Goal: Task Accomplishment & Management: Manage account settings

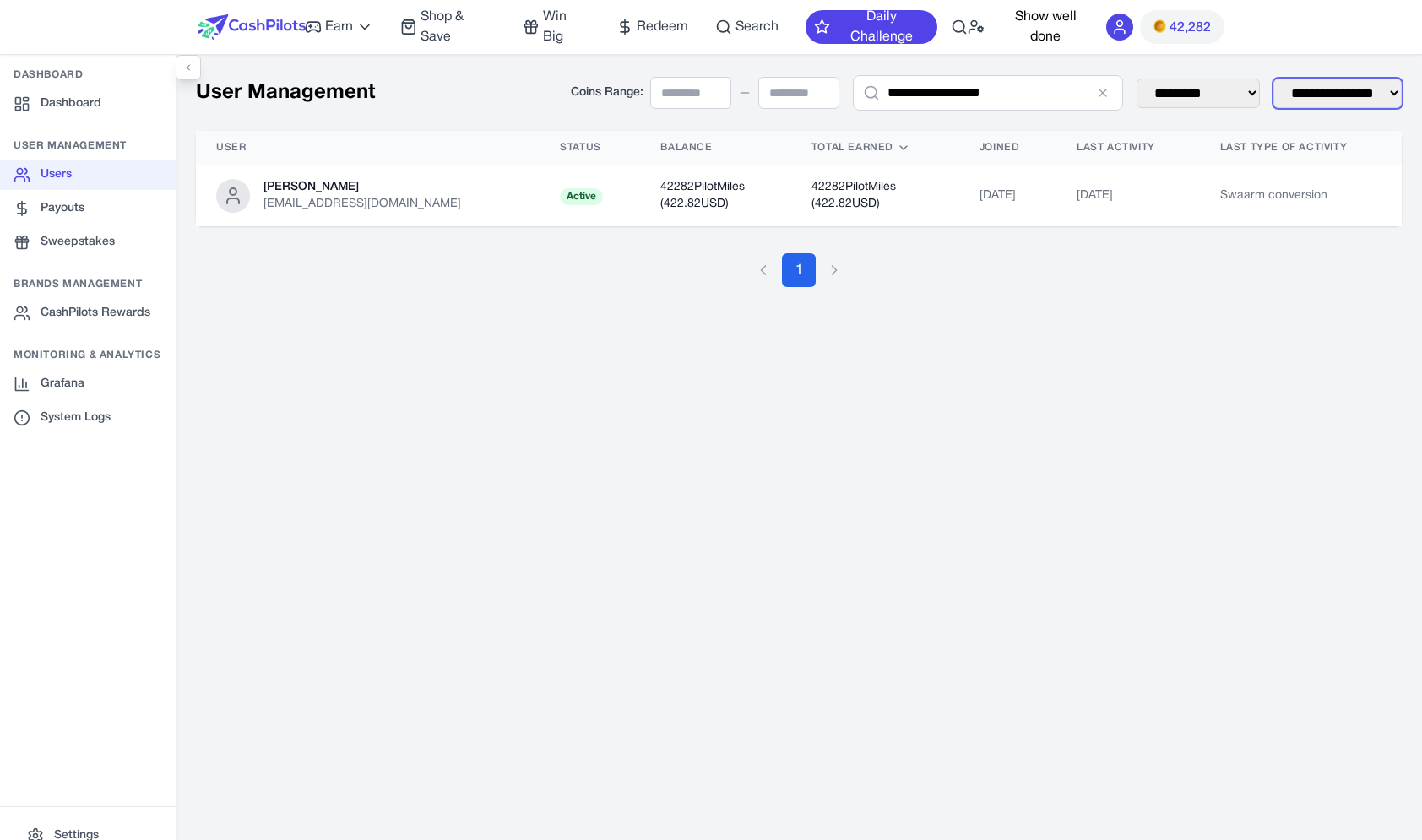
select select "**********"
click option "**********" at bounding box center [0, 0] width 0 height 0
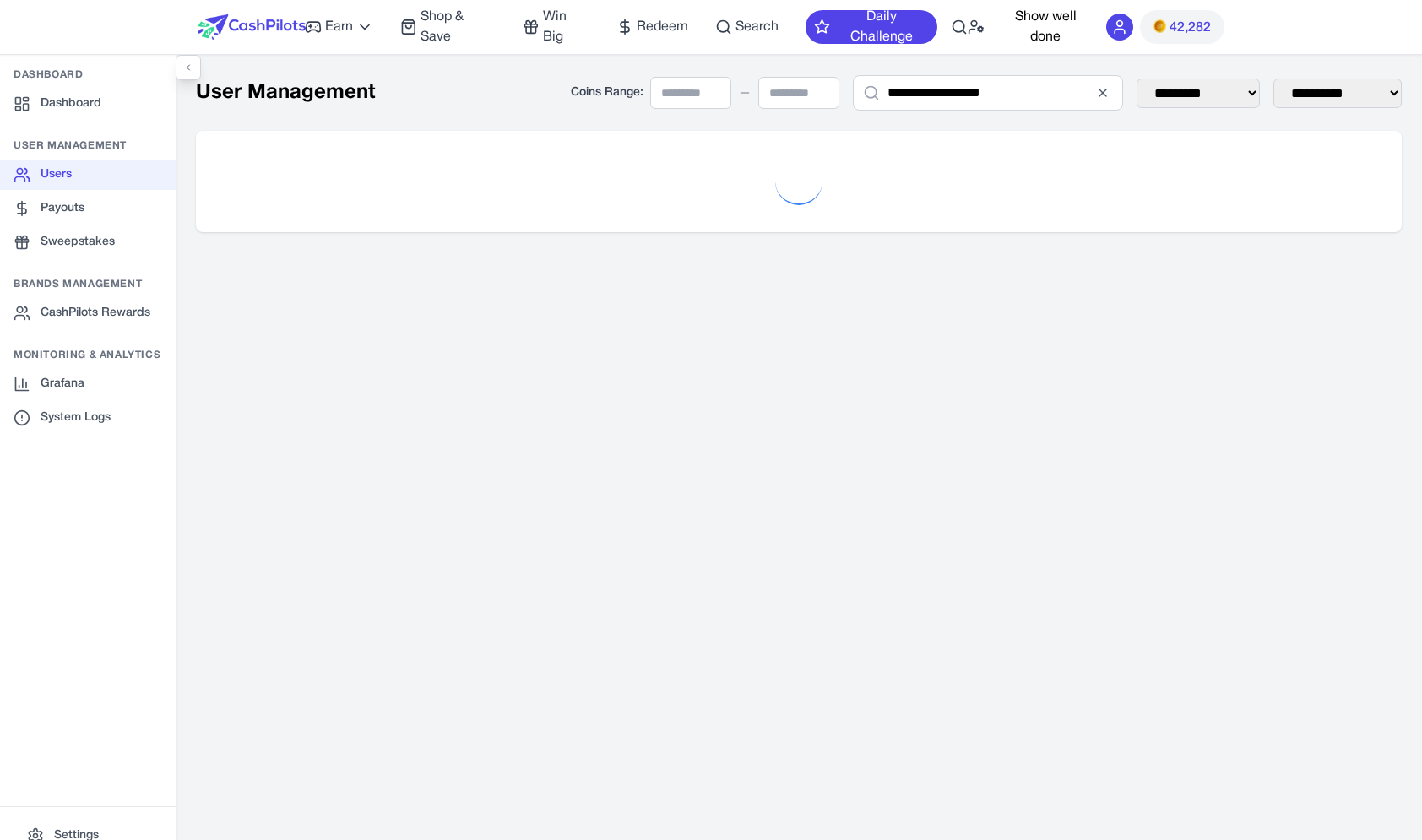
click at [1096, 90] on button "Clear search" at bounding box center [1105, 93] width 17 height 17
click at [1058, 90] on input "text" at bounding box center [988, 93] width 270 height 36
click at [1060, 66] on div "**********" at bounding box center [799, 153] width 1246 height 198
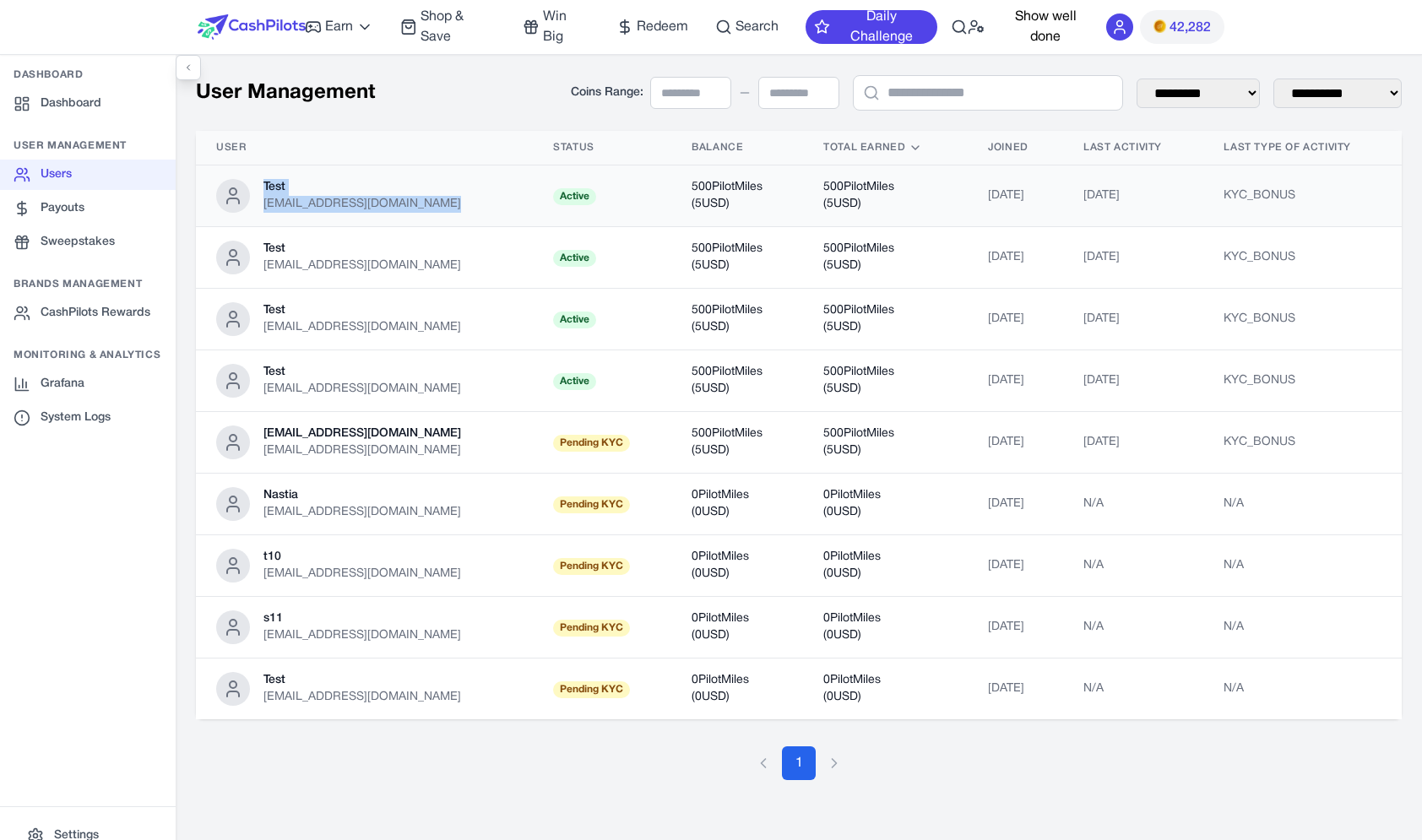
drag, startPoint x: 256, startPoint y: 208, endPoint x: 492, endPoint y: 207, distance: 236.0
click at [492, 207] on div "Test rujmxycgpguqpcucvj@nespf.com" at bounding box center [364, 196] width 297 height 34
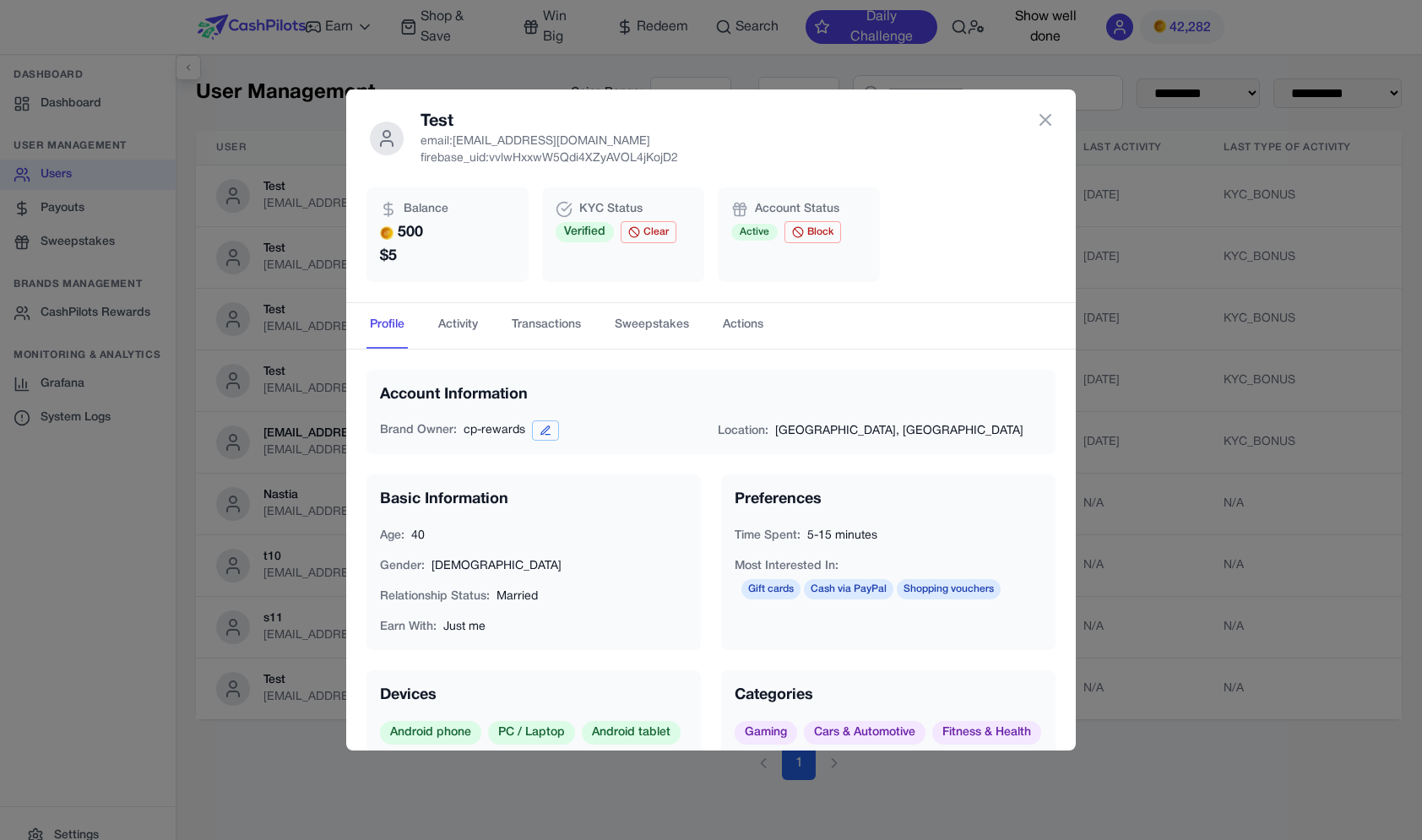
click at [484, 141] on p "email: rujmxycgpguqpcucvj@nespf.com" at bounding box center [549, 142] width 257 height 17
drag, startPoint x: 484, startPoint y: 141, endPoint x: 676, endPoint y: 140, distance: 192.0
click at [676, 140] on p "email: rujmxycgpguqpcucvj@nespf.com" at bounding box center [549, 142] width 257 height 17
copy p "rujmxycgpguqpcucvj@nespf.com"
click at [300, 359] on div "Test email: rujmxycgpguqpcucvj@nespf.com firebase_uid: vvlwHxxwW5Qdi4XZyAVOL4jK…" at bounding box center [711, 420] width 1422 height 840
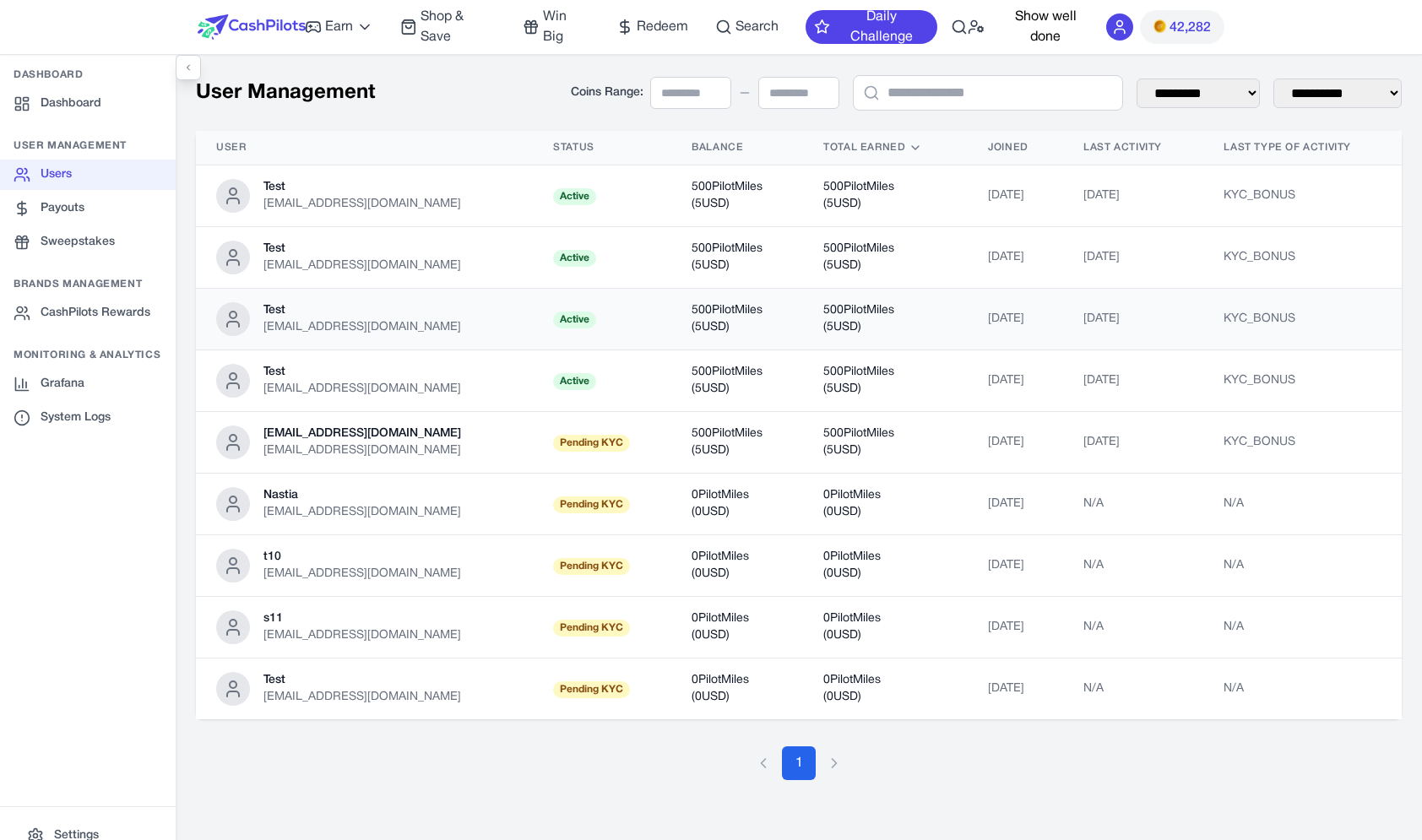
click at [415, 315] on div "Test" at bounding box center [362, 311] width 198 height 17
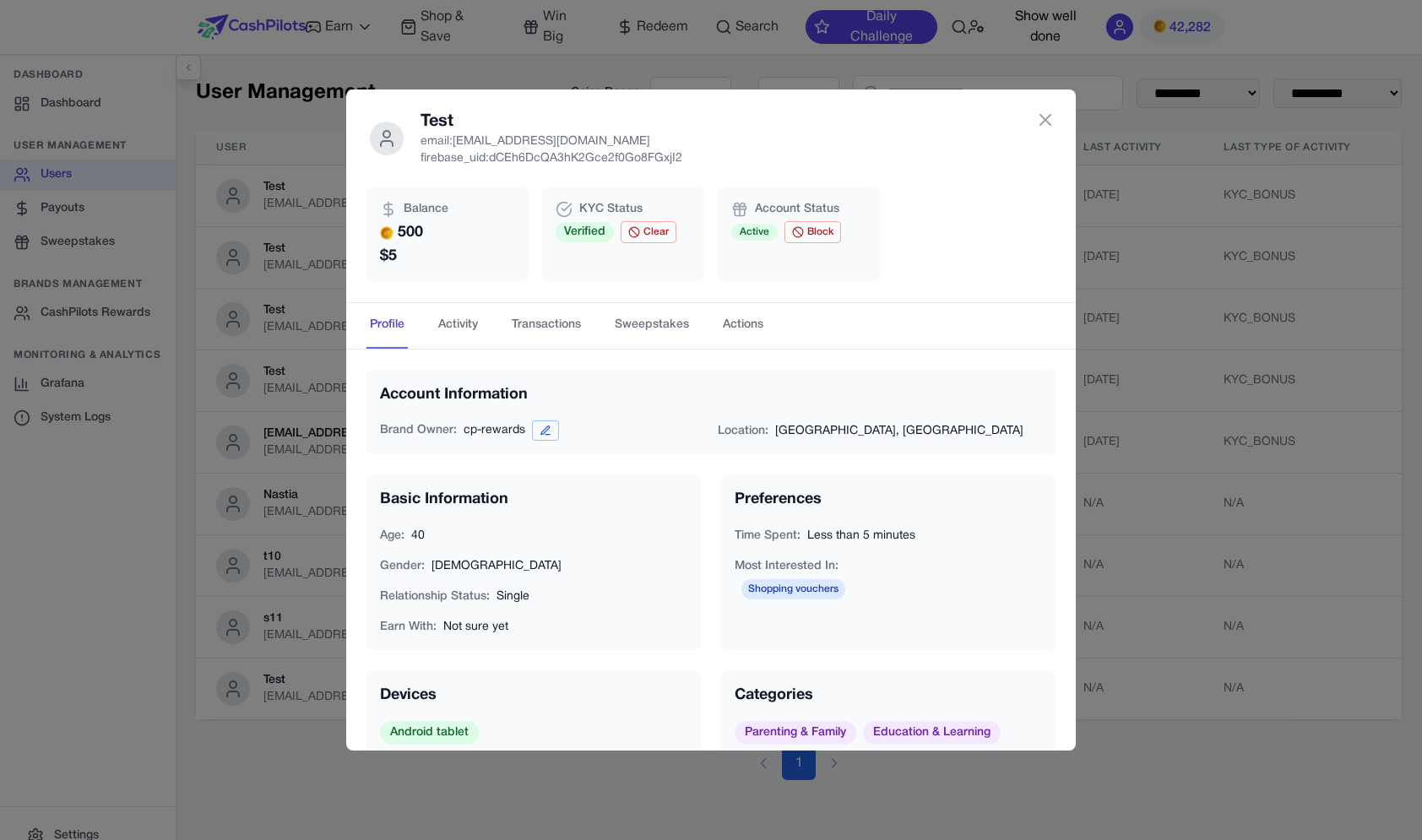
click at [486, 136] on p "email: xlowowanmkkrghuwhv@nesopf.com" at bounding box center [551, 142] width 262 height 17
drag, startPoint x: 486, startPoint y: 136, endPoint x: 647, endPoint y: 138, distance: 161.0
click at [647, 138] on p "email: xlowowanmkkrghuwhv@nesopf.com" at bounding box center [551, 142] width 262 height 17
copy p "xlowowanmkkrghuwhv@nesopf.com"
click at [349, 362] on div "Account Information Brand Owner: cp-rewards Location: Tel Aviv, IL Basic Inform…" at bounding box center [711, 549] width 729 height 401
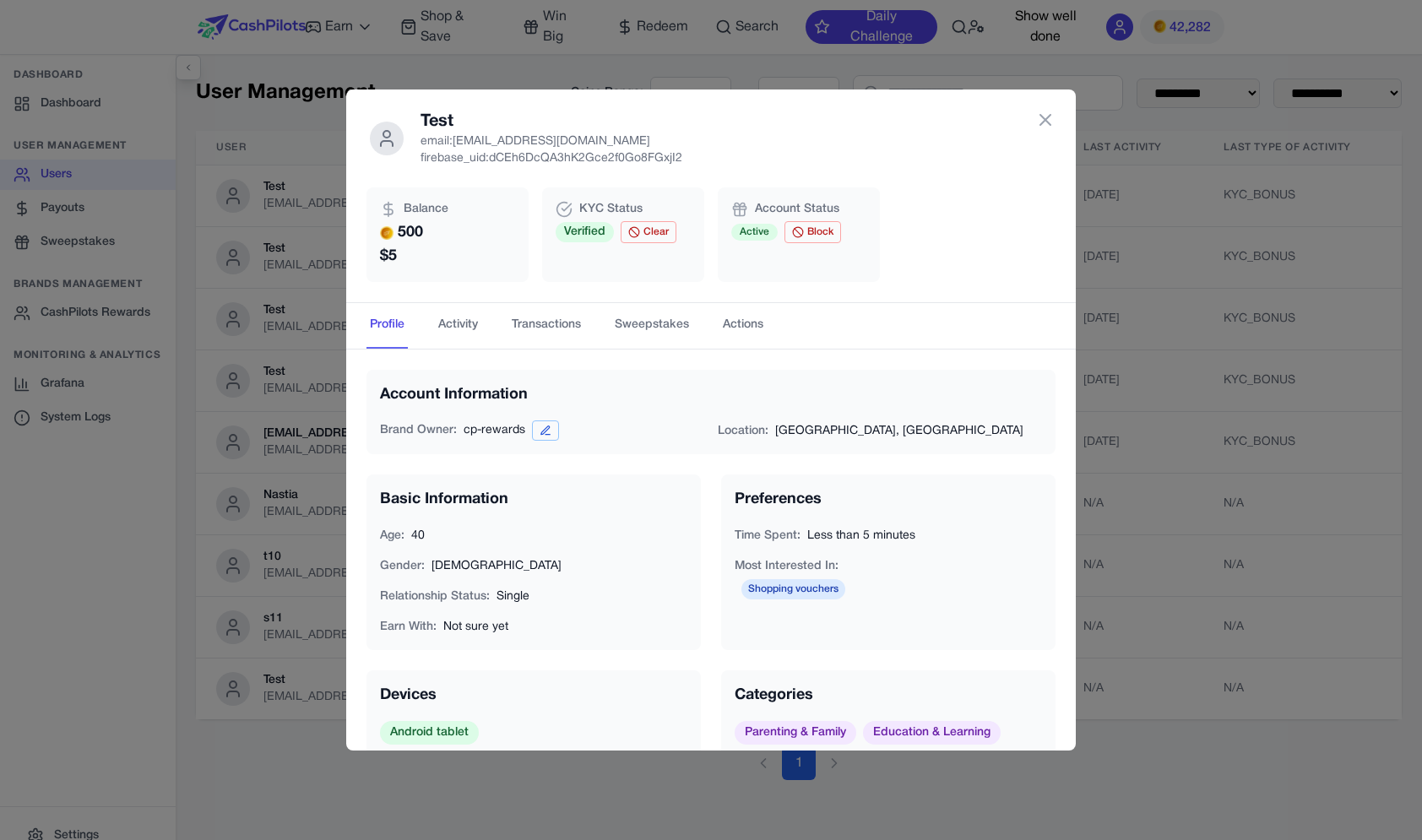
click at [334, 360] on div "Test email: xlowowanmkkrghuwhv@nesopf.com firebase_uid: dCEh6DcQA3hK2Gce2f0Go8F…" at bounding box center [711, 420] width 1422 height 840
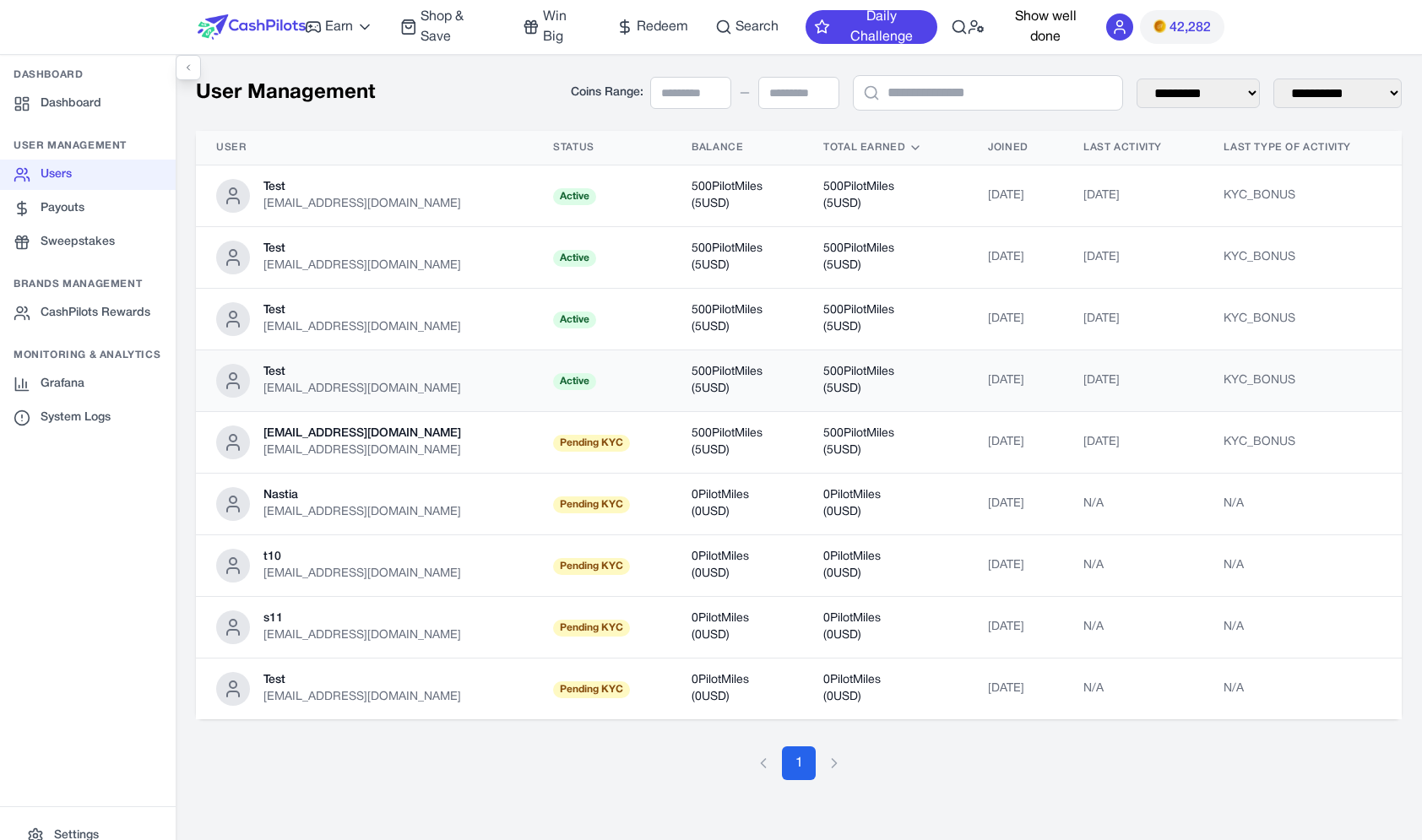
click at [349, 389] on div "csvwukwofwhmlizwvs@nesopf.com" at bounding box center [362, 389] width 198 height 17
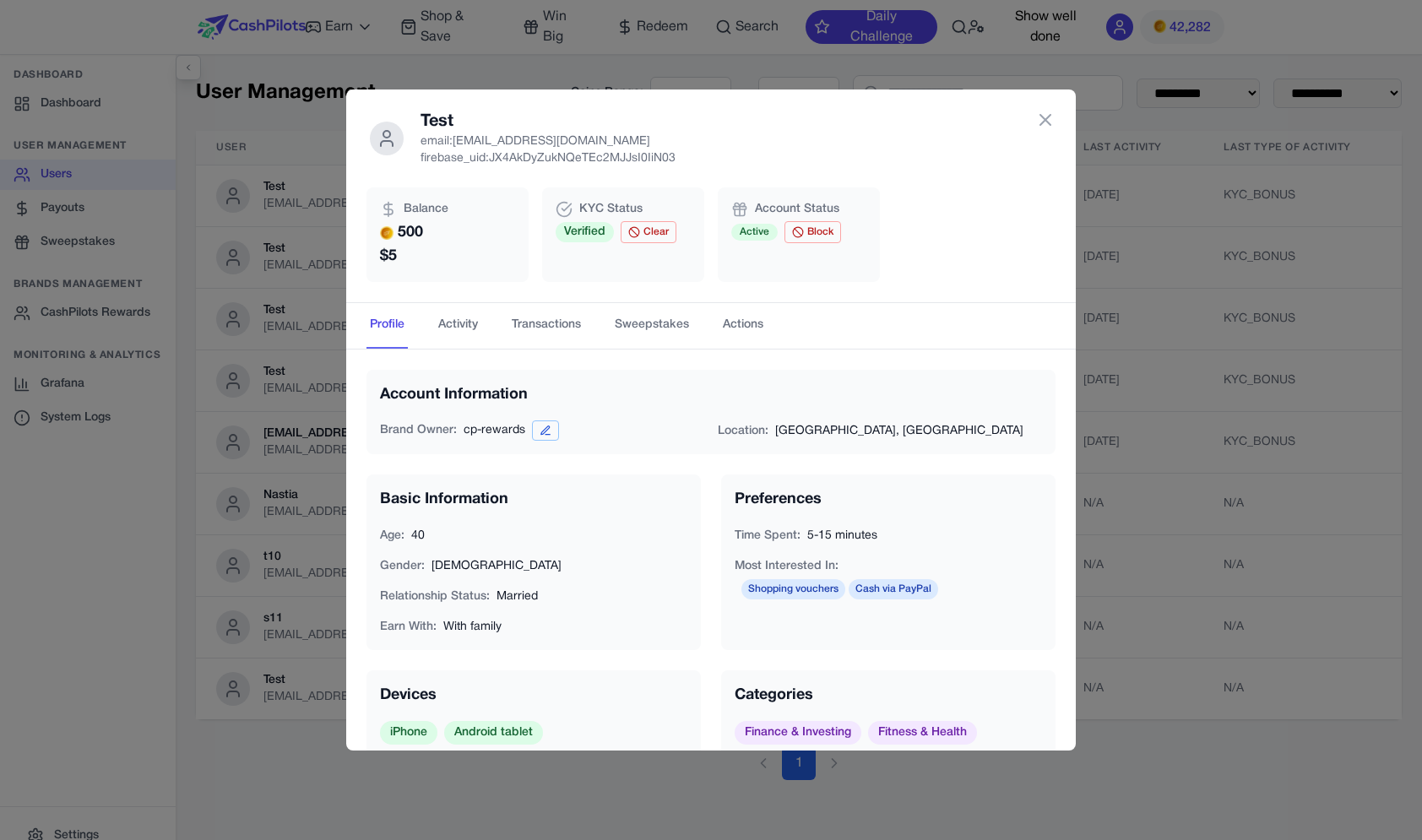
drag, startPoint x: 512, startPoint y: 146, endPoint x: 649, endPoint y: 140, distance: 137.1
click at [649, 140] on p "email: csvwukwofwhmlizwvs@nesopf.com" at bounding box center [548, 142] width 255 height 17
click at [647, 140] on p "email: csvwukwofwhmlizwvs@nesopf.com" at bounding box center [548, 142] width 255 height 17
drag, startPoint x: 647, startPoint y: 140, endPoint x: 552, endPoint y: 140, distance: 95.0
click at [552, 140] on p "email: csvwukwofwhmlizwvs@nesopf.com" at bounding box center [548, 142] width 255 height 17
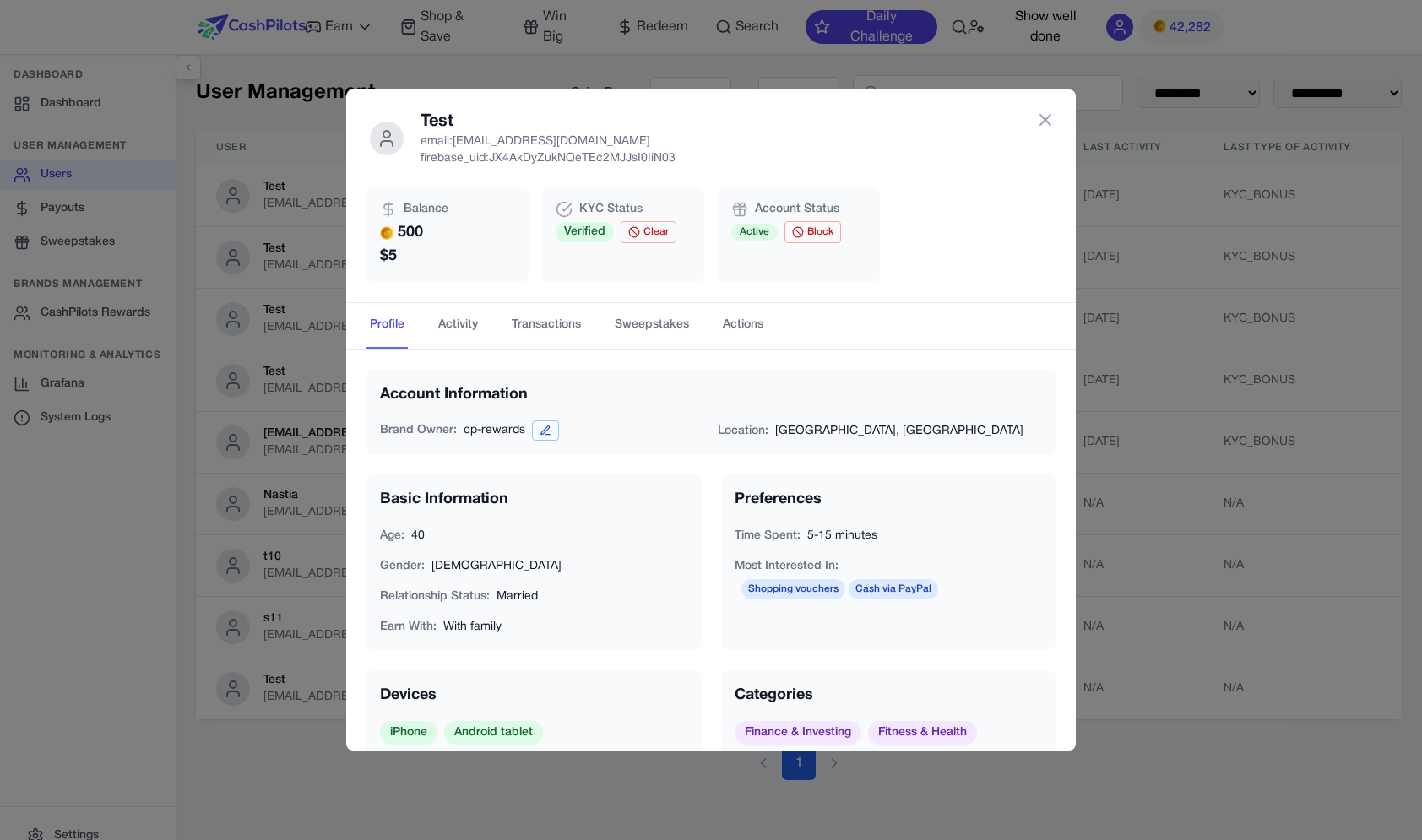
copy p "csvwukwofwhmlizwvs@nesopf.com"
click at [326, 349] on div "Test email: csvwukwofwhmlizwvs@nesopf.com firebase_uid: JX4AkDyZukNQeTEc2MJJsI0…" at bounding box center [711, 420] width 1422 height 840
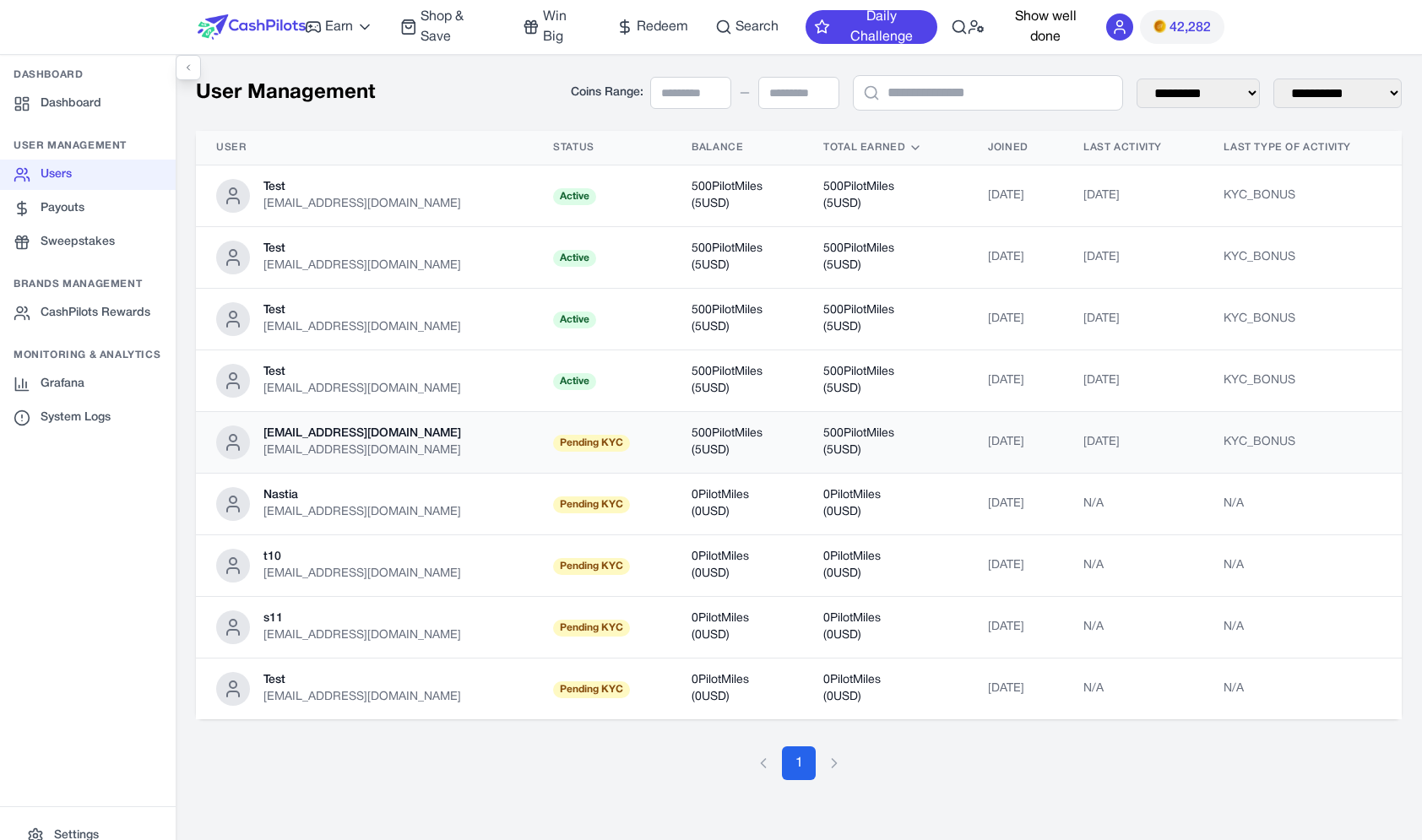
click at [332, 434] on div "urbnazocidsyvhmkwu@fxavaj.com" at bounding box center [362, 434] width 198 height 17
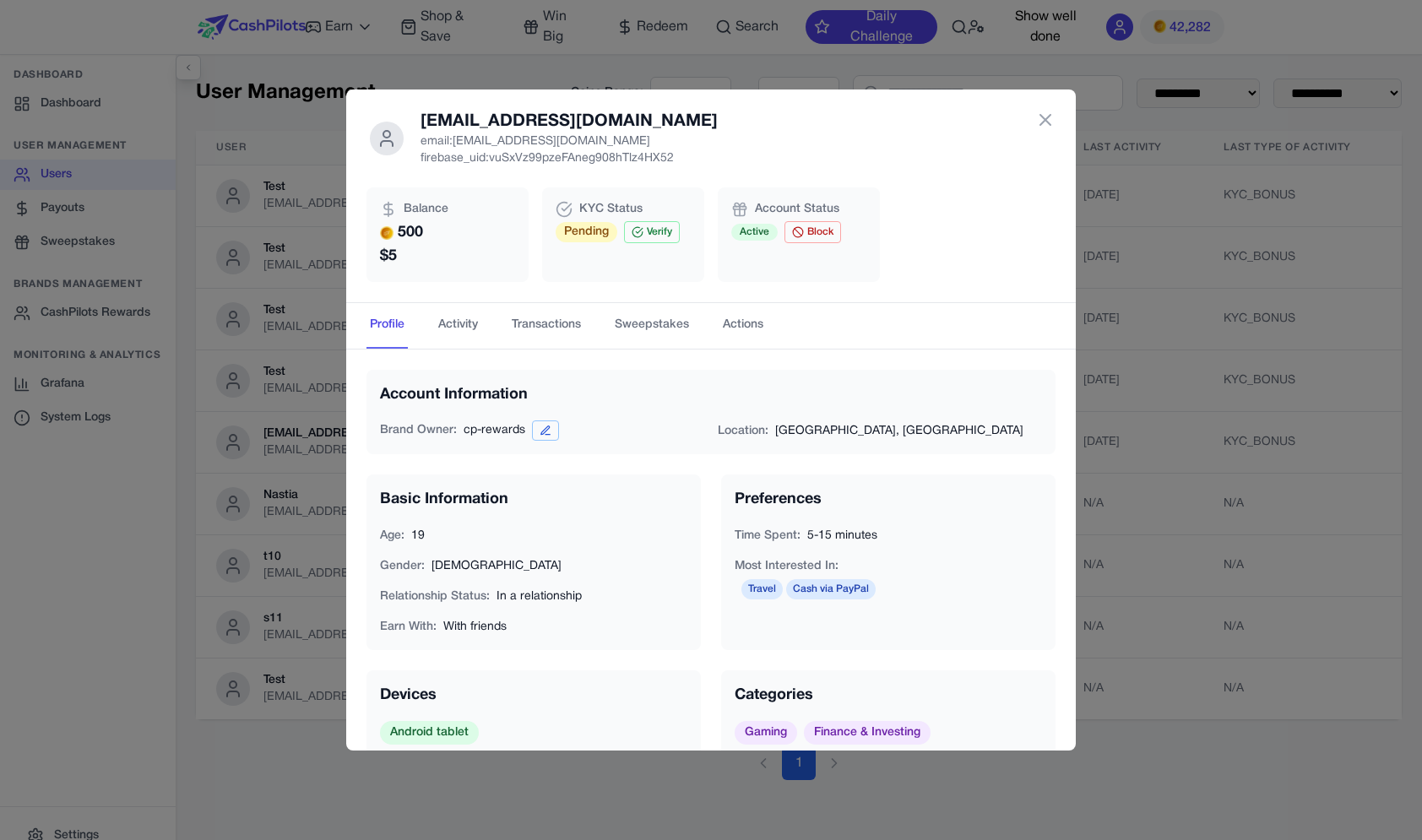
click at [492, 133] on h2 "urbnazocidsyvhmkwu@fxavaj.com" at bounding box center [569, 121] width 298 height 23
click at [284, 496] on div "urbnazocidsyvhmkwu@fxavaj.com email: urbnazocidsyvhmkwu@fxavaj.com firebase_uid…" at bounding box center [711, 420] width 1422 height 840
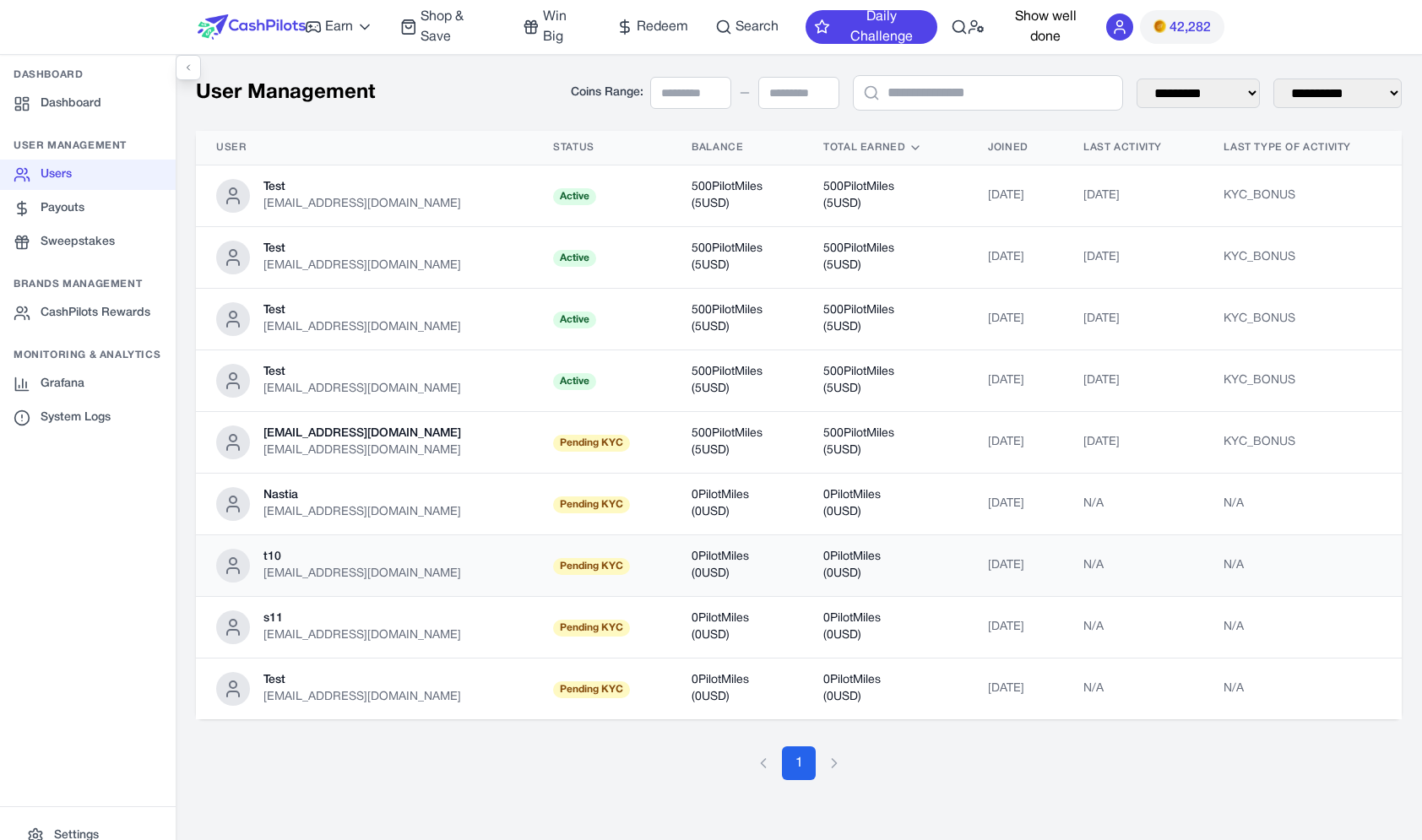
click at [369, 571] on div "eonbvoubpnaynqdrob@fxavaj.com" at bounding box center [362, 574] width 198 height 17
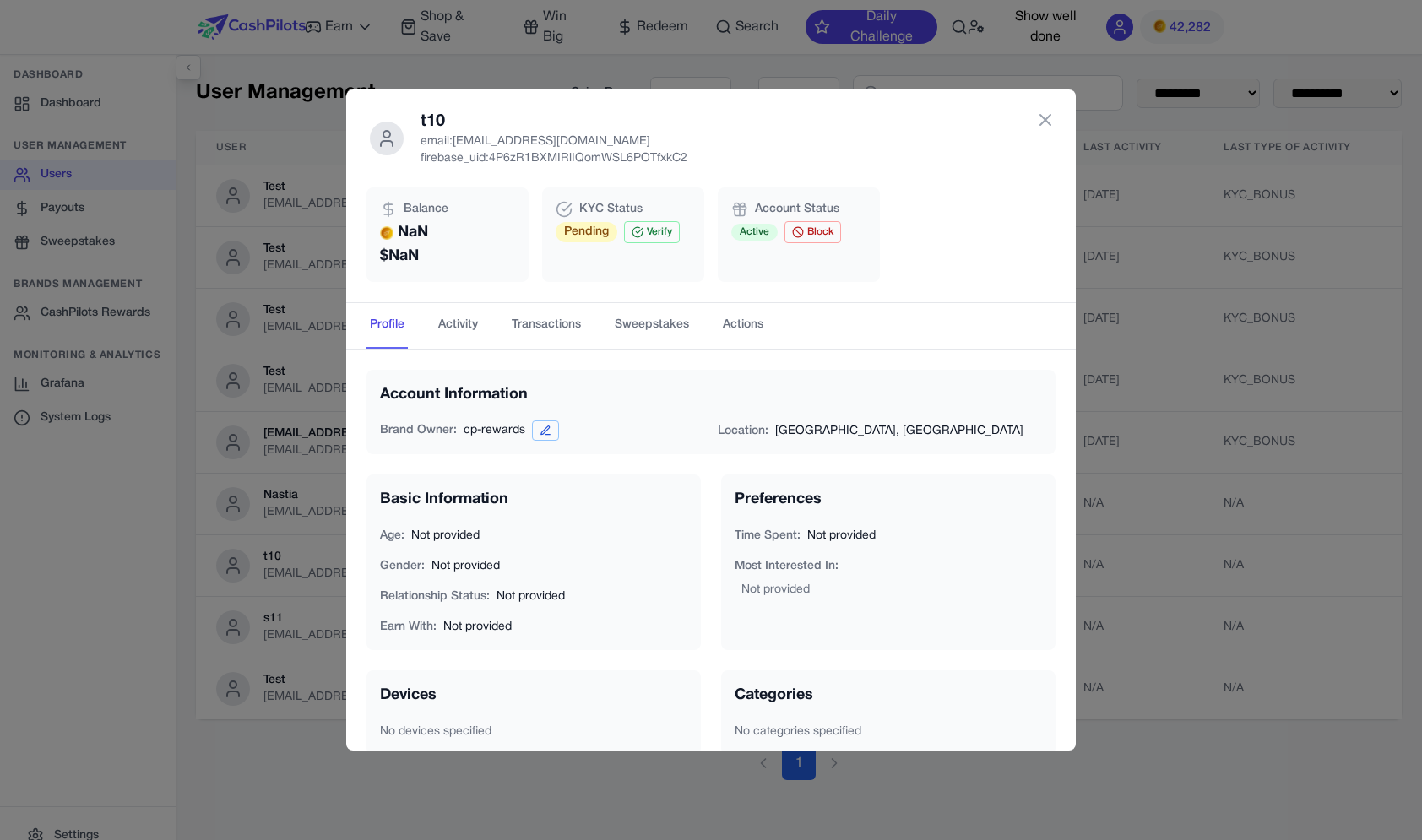
click at [478, 141] on p "email: eonbvoubpnaynqdrob@fxavaj.com" at bounding box center [554, 142] width 267 height 17
drag, startPoint x: 478, startPoint y: 141, endPoint x: 643, endPoint y: 142, distance: 165.0
click at [643, 142] on p "email: eonbvoubpnaynqdrob@fxavaj.com" at bounding box center [554, 142] width 267 height 17
copy p "eonbvoubpnaynqdrob@fxavaj.com"
click at [868, 152] on div "t10 email: eonbvoubpnaynqdrob@fxavaj.com firebase_uid: 4P6zR1BXMIRlIQomWSL6POTf…" at bounding box center [711, 138] width 689 height 57
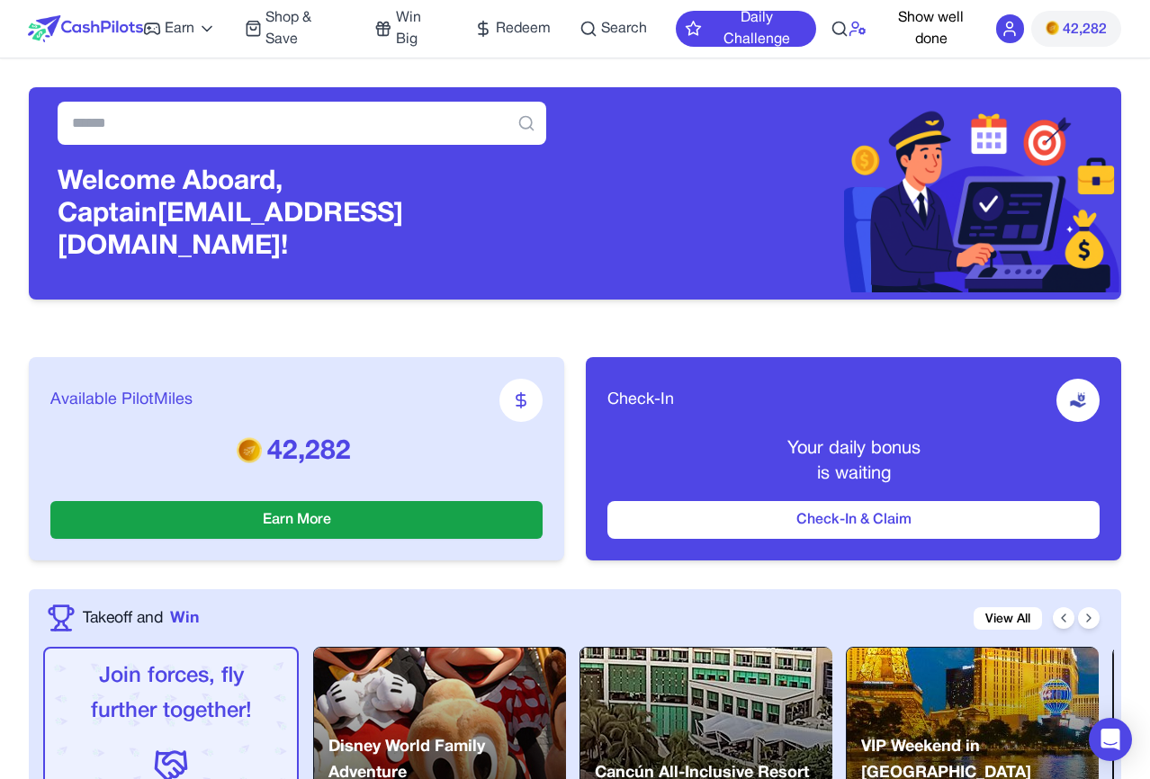
click at [613, 30] on icon at bounding box center [857, 29] width 18 height 18
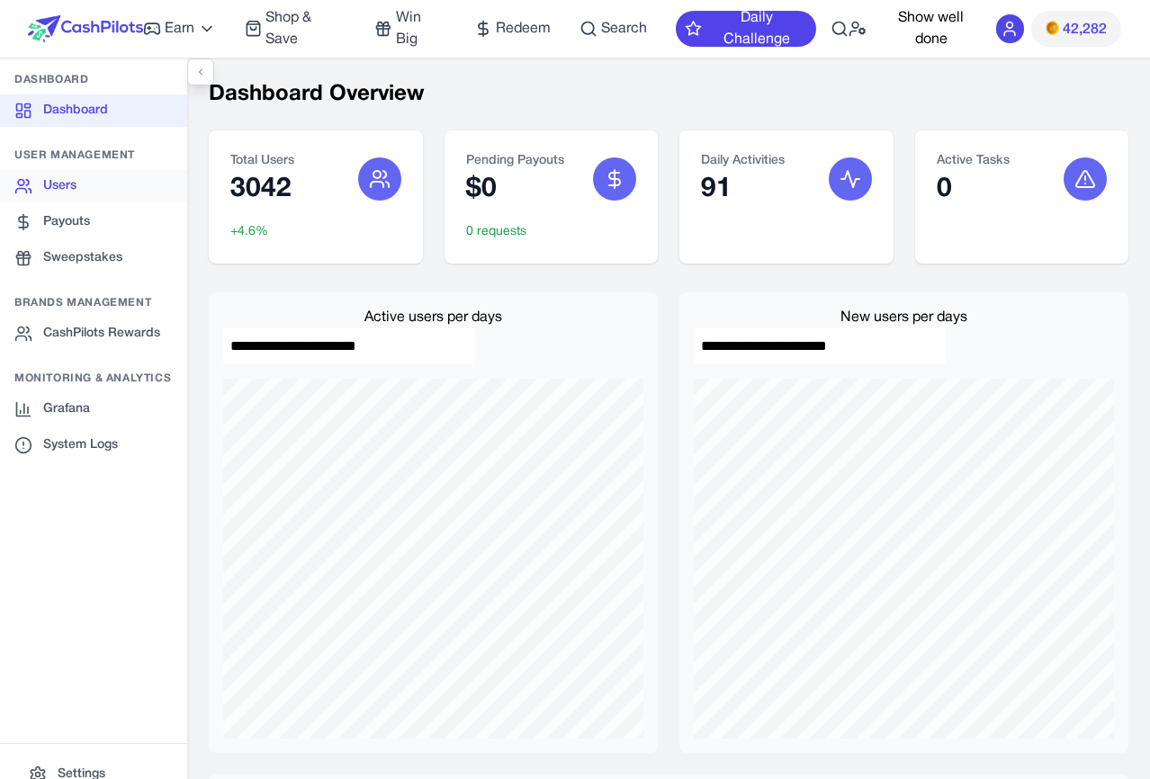
click at [89, 186] on link "Users" at bounding box center [93, 186] width 187 height 32
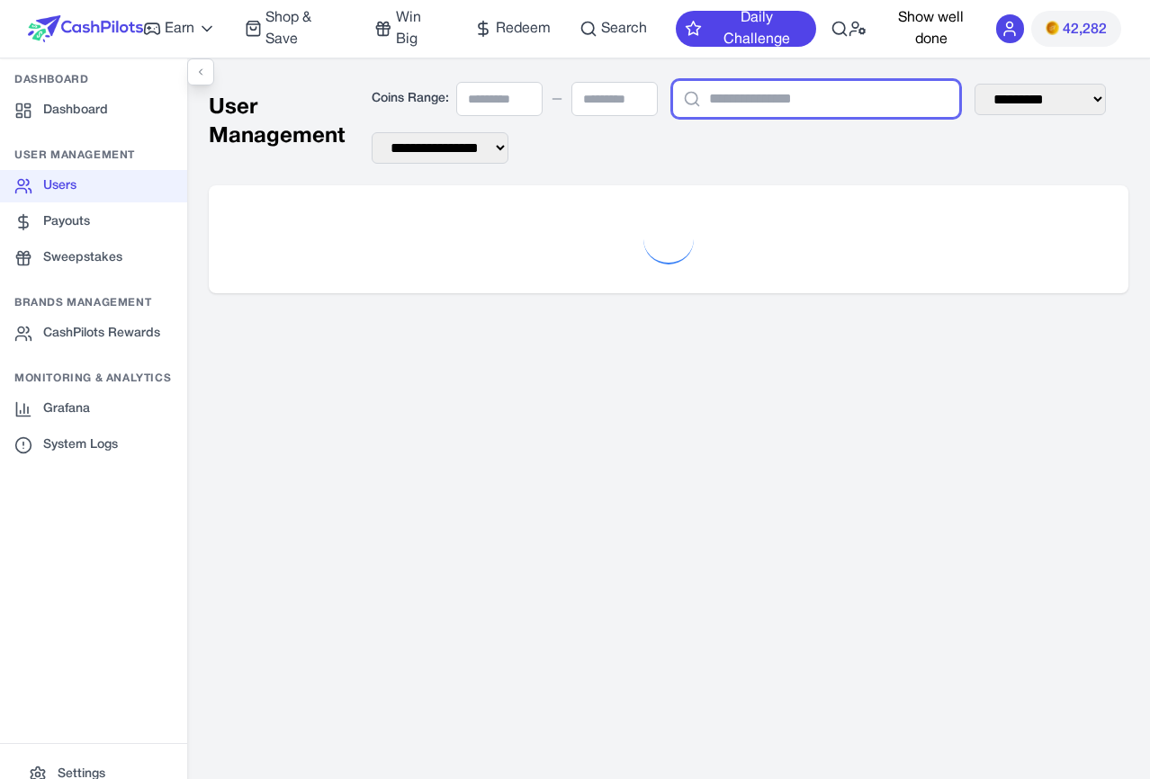
click at [613, 94] on input "text" at bounding box center [816, 99] width 288 height 38
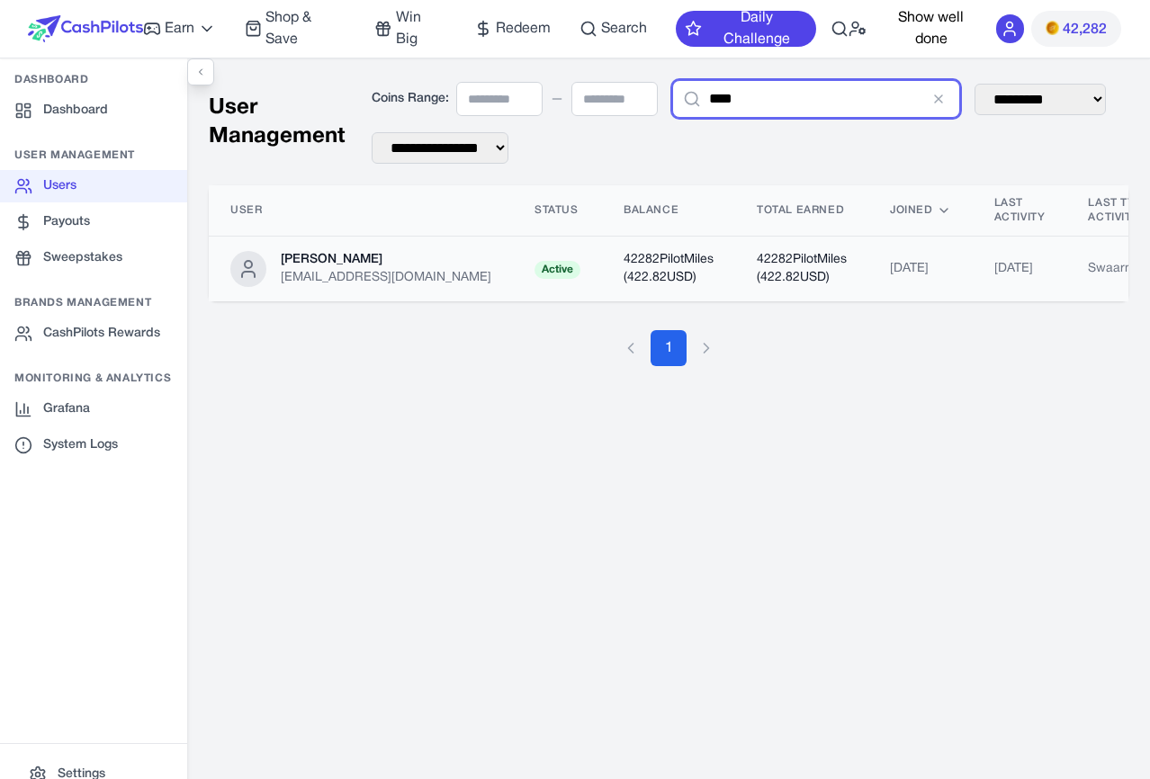
type input "****"
click at [513, 259] on td "Active" at bounding box center [557, 270] width 89 height 66
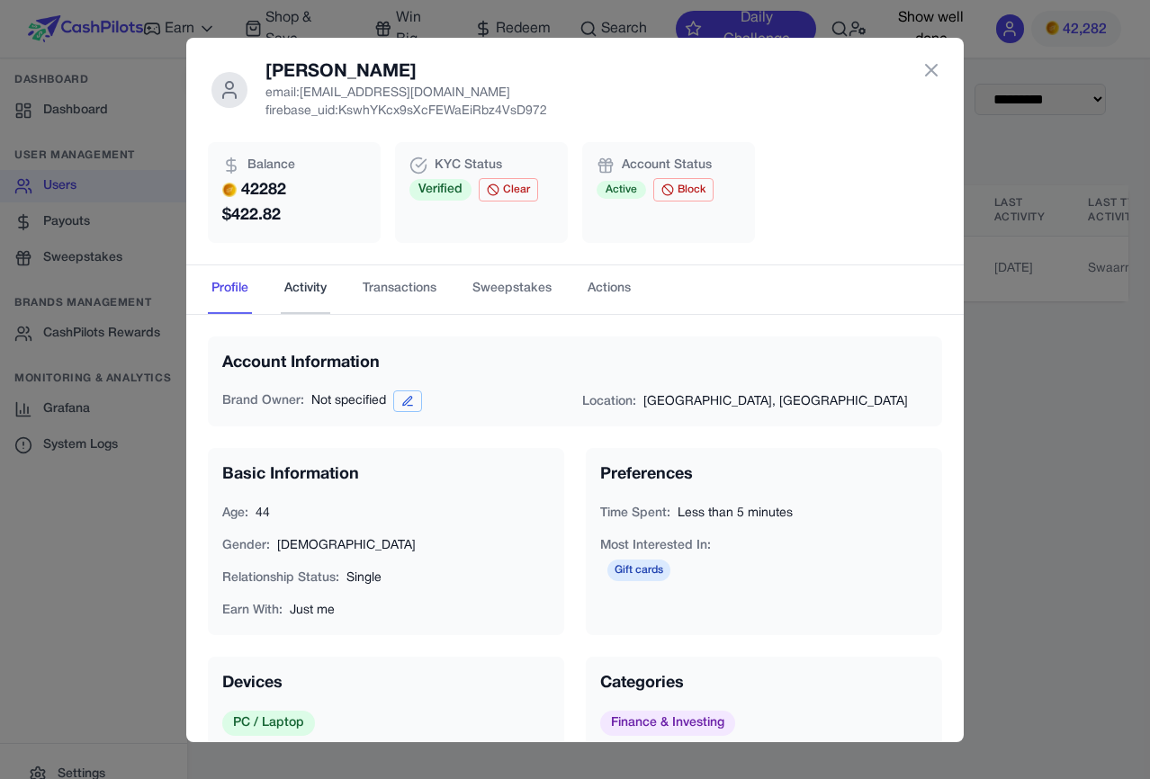
click at [314, 298] on button "Activity" at bounding box center [305, 289] width 49 height 49
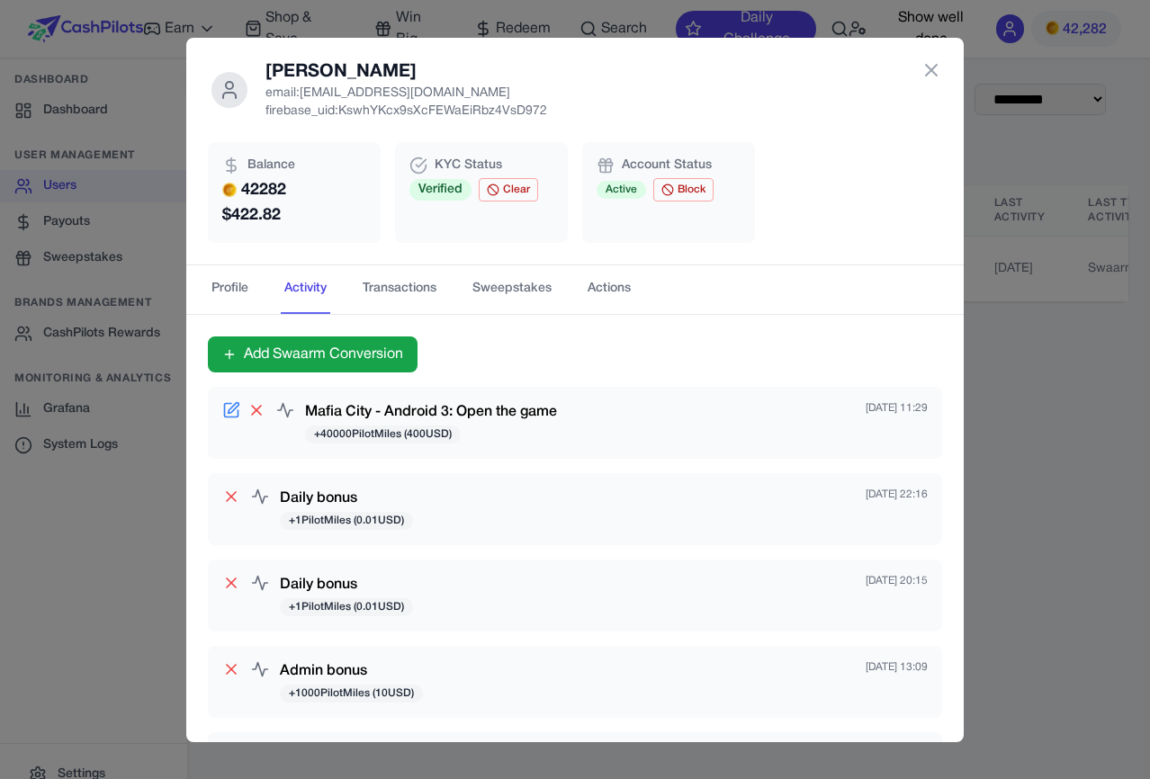
click at [613, 190] on div "Niv Leibovici email: awagucwbgjrmhmrtdc@fxavaj.com firebase_uid: KswhYKcx9sXcFE…" at bounding box center [575, 389] width 1150 height 779
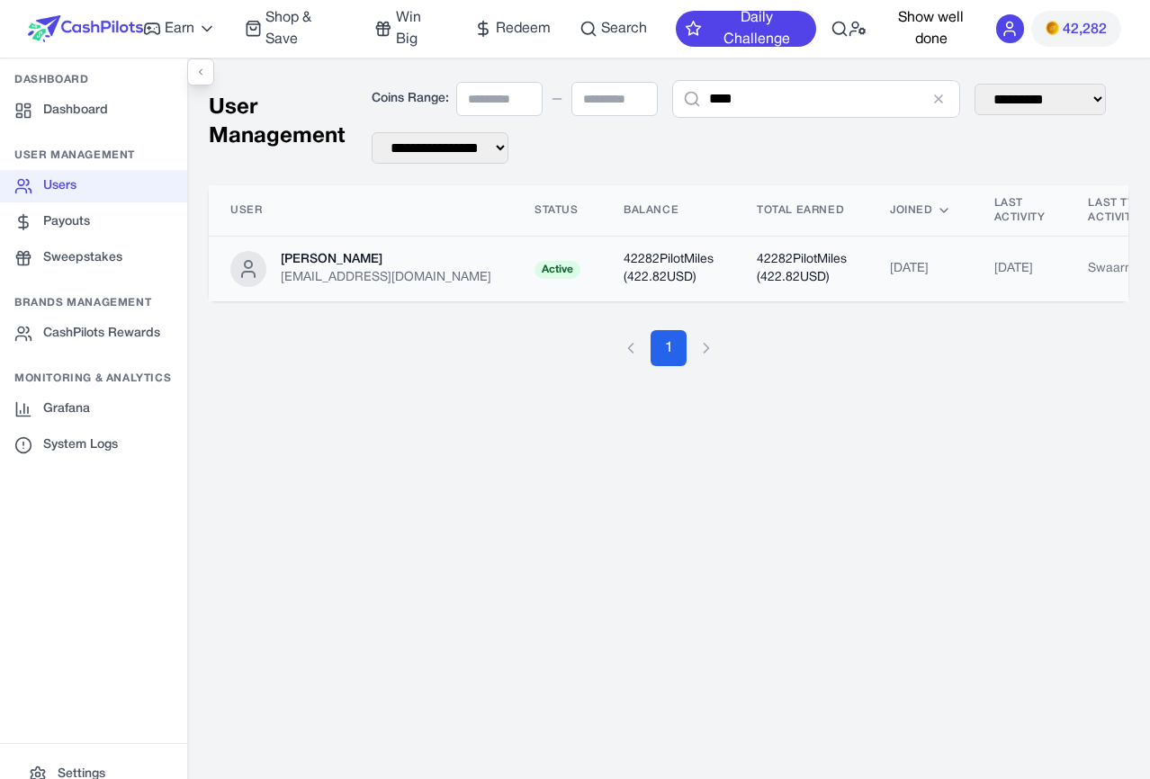
click at [613, 241] on td "42282 PilotMiles ( 422.82 USD)" at bounding box center [668, 270] width 133 height 66
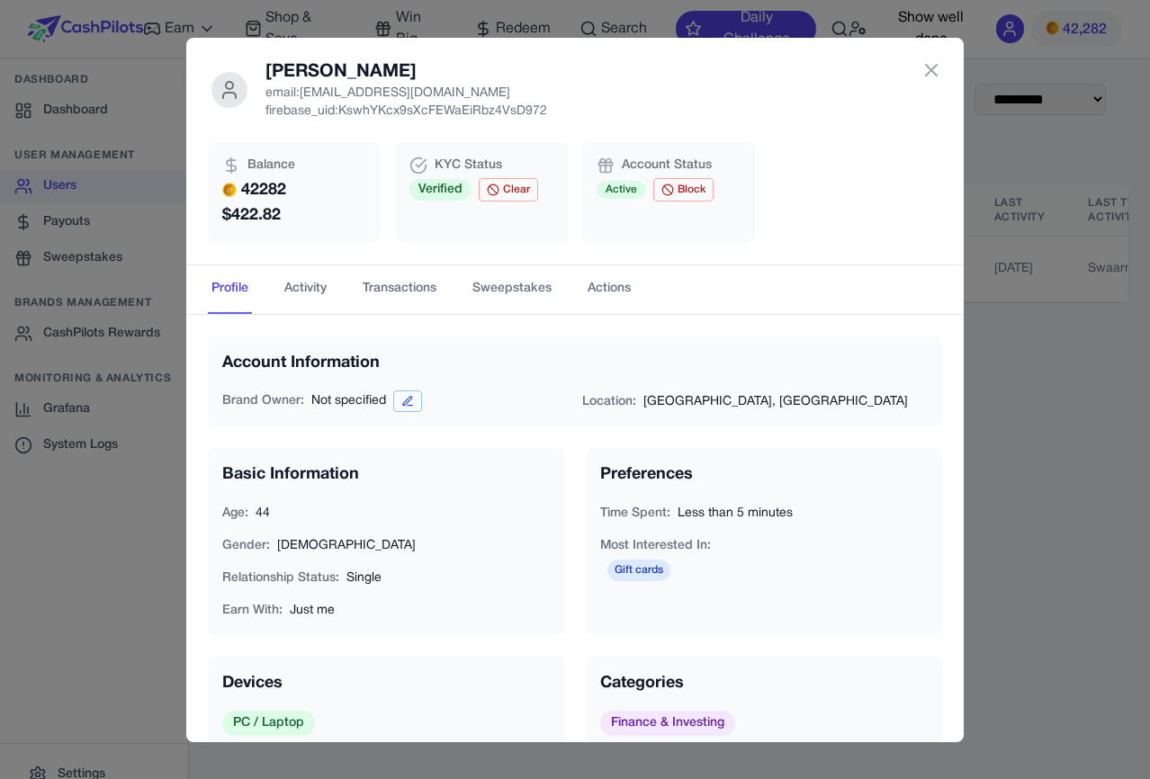
click at [141, 559] on div "Niv Leibovici email: awagucwbgjrmhmrtdc@fxavaj.com firebase_uid: KswhYKcx9sXcFE…" at bounding box center [575, 389] width 1150 height 779
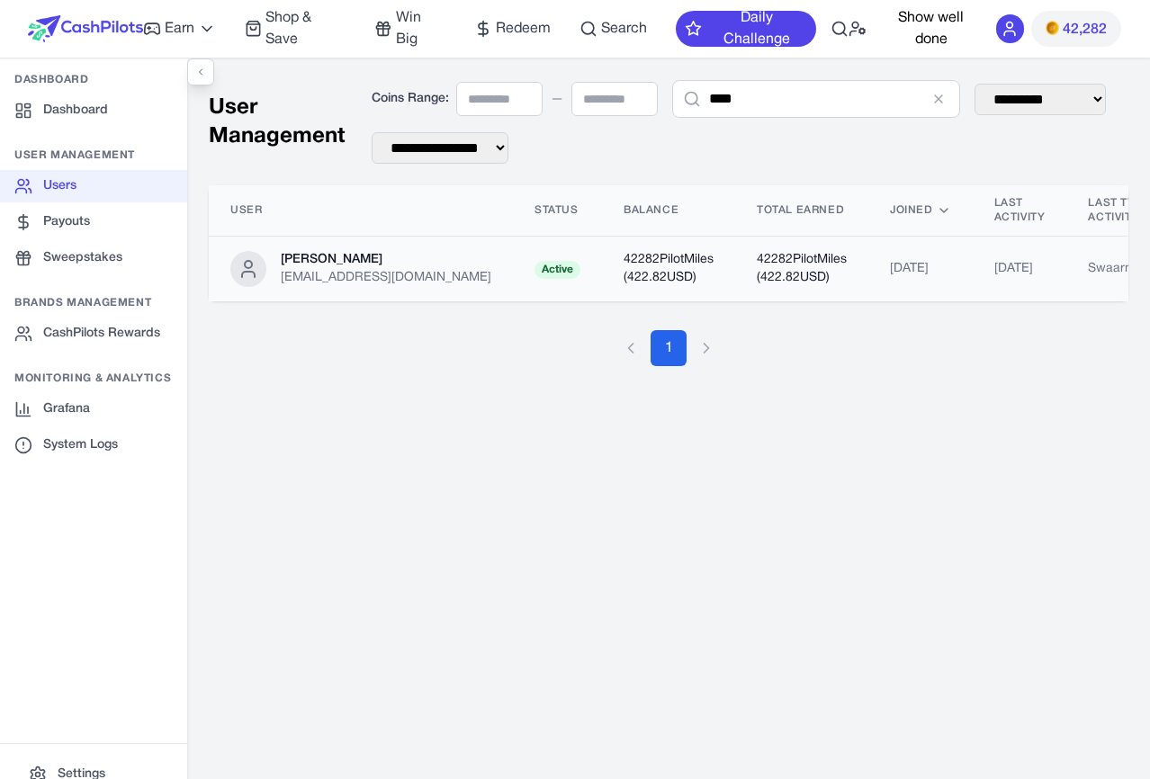
click at [613, 292] on td "42282 PilotMiles ( 422.82 USD)" at bounding box center [668, 270] width 133 height 66
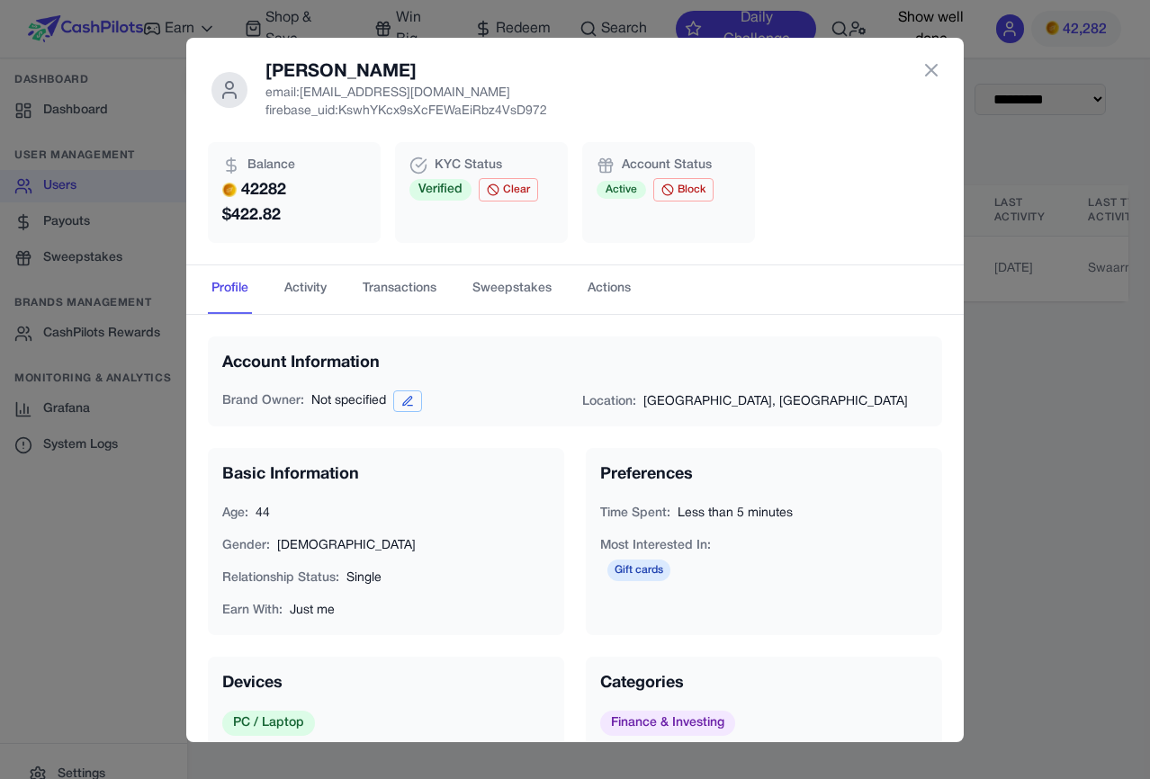
click at [613, 382] on div "Niv Leibovici email: awagucwbgjrmhmrtdc@fxavaj.com firebase_uid: KswhYKcx9sXcFE…" at bounding box center [575, 389] width 1150 height 779
